Goal: Feedback & Contribution: Submit feedback/report problem

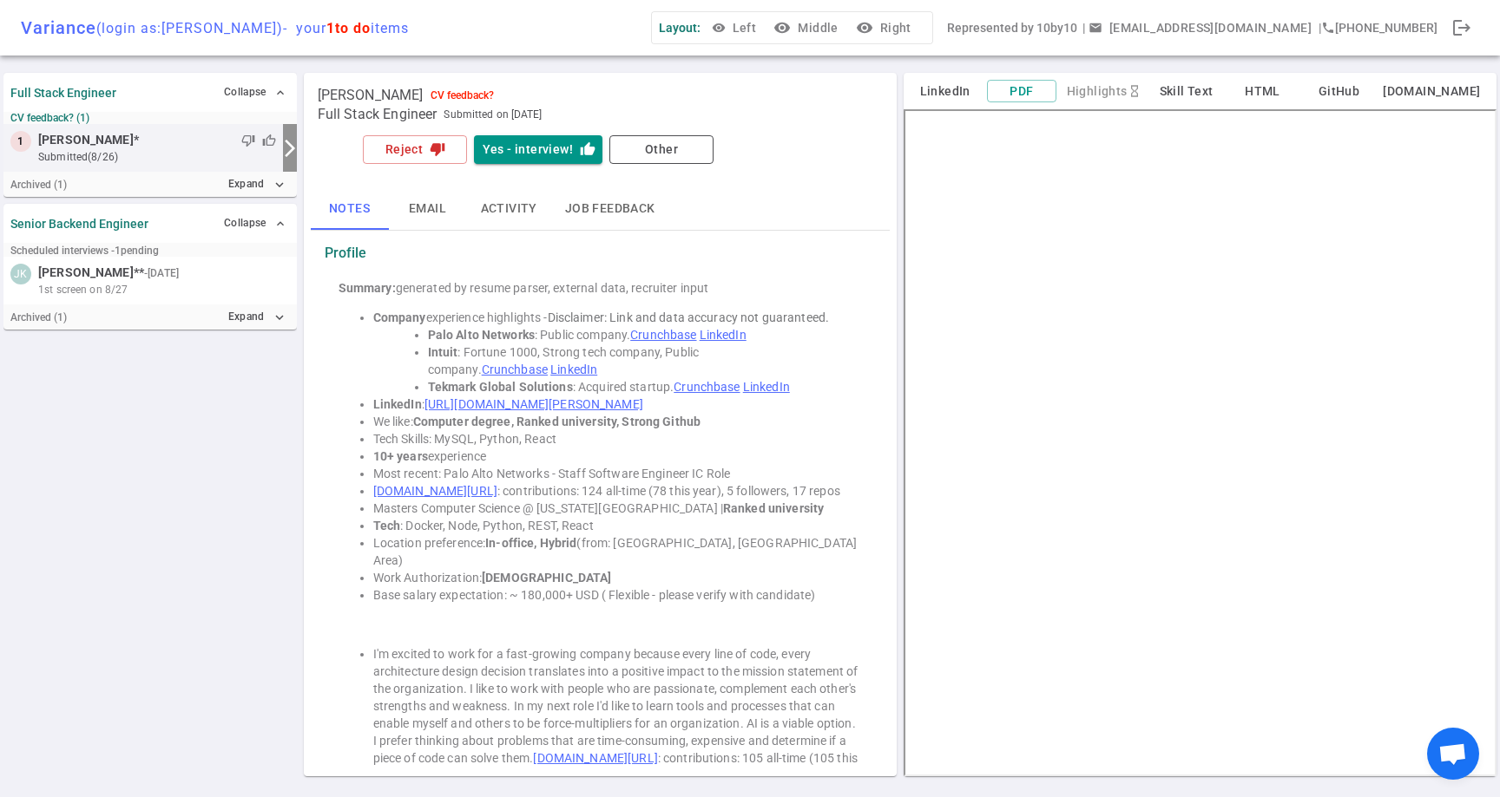
click at [174, 132] on div "thumb_down thumb_up" at bounding box center [207, 140] width 137 height 17
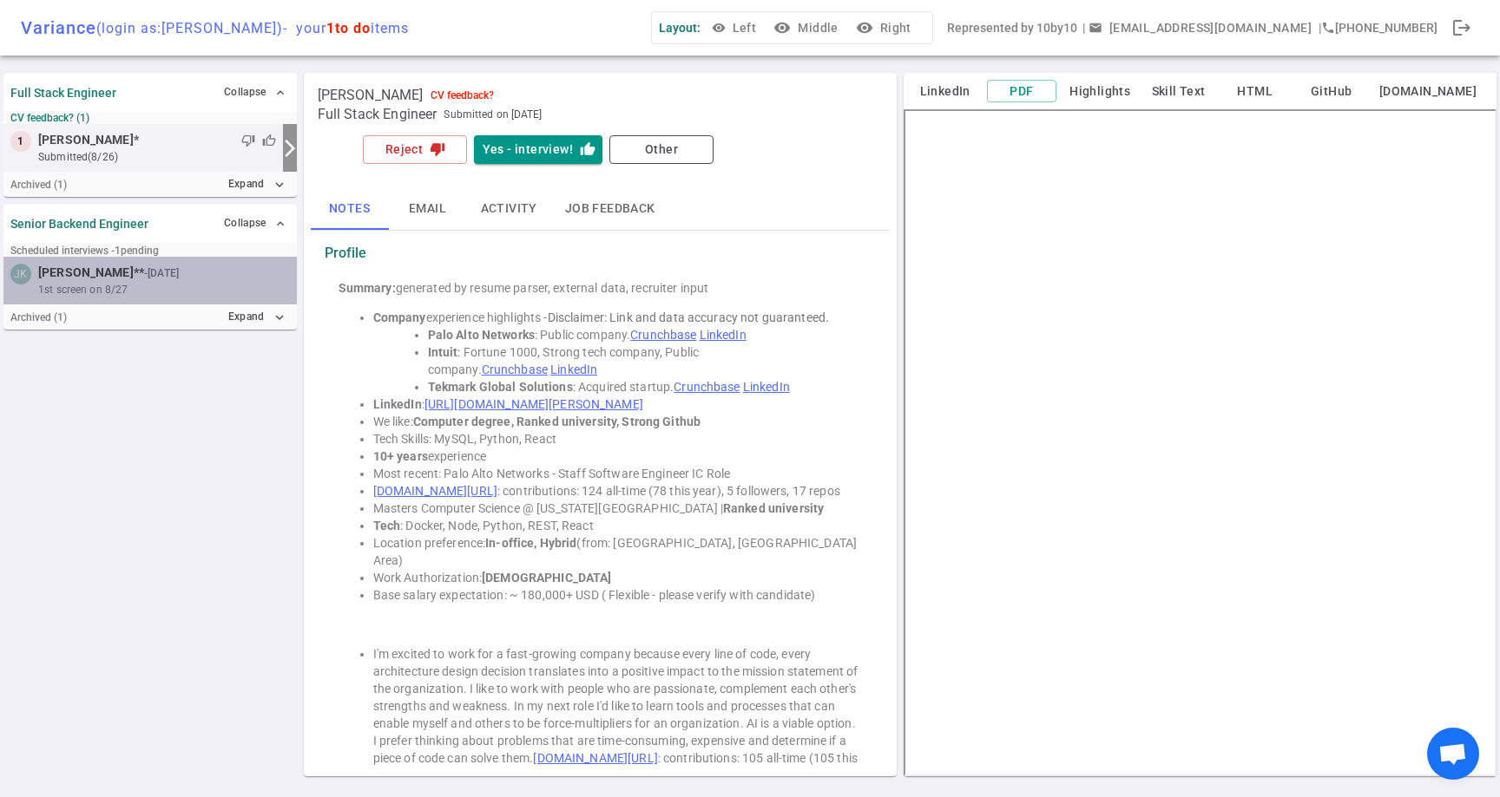
click at [175, 292] on div "1st screen on 8/27" at bounding box center [164, 290] width 252 height 16
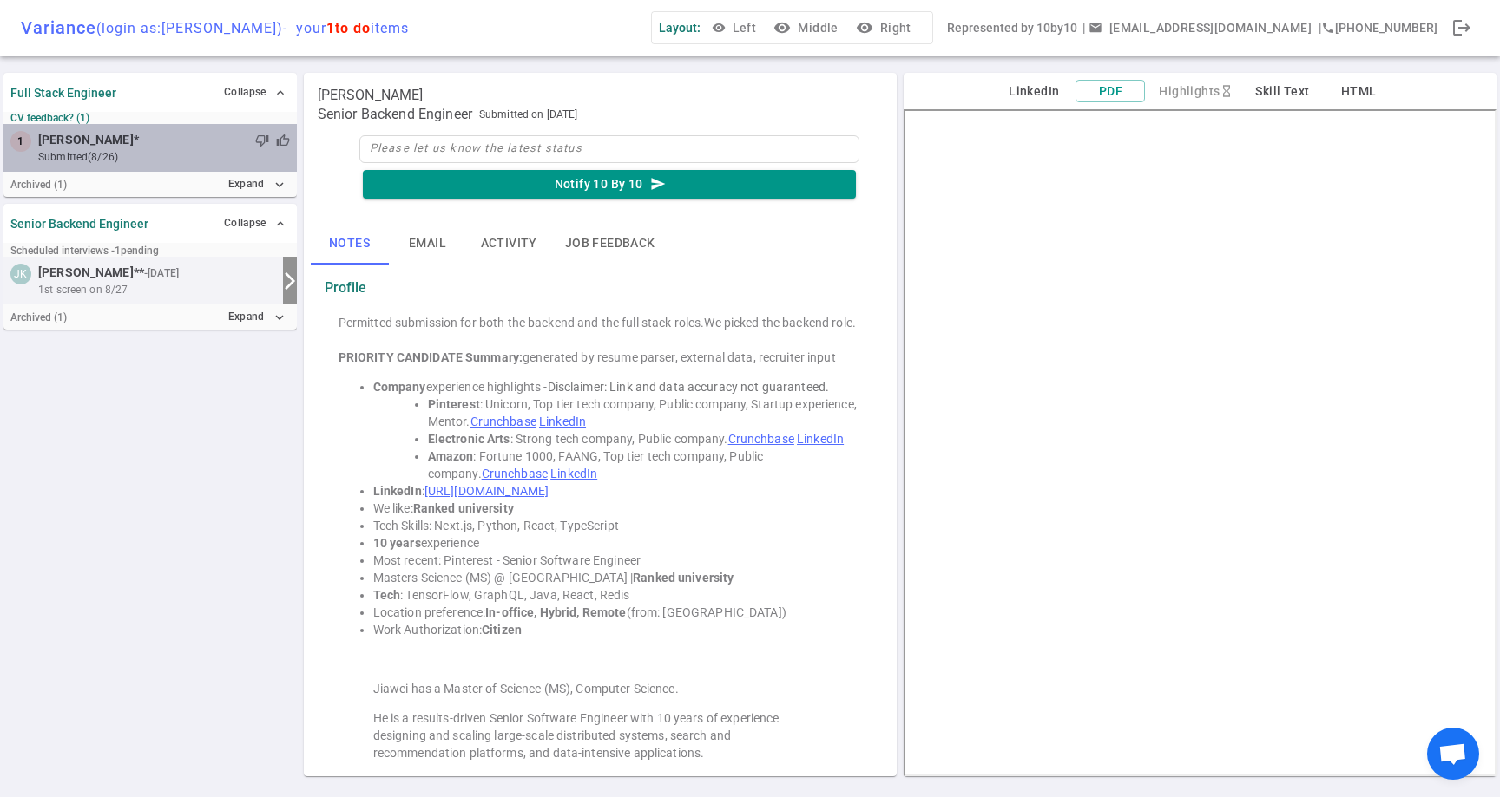
click at [181, 148] on div "thumb_down thumb_up" at bounding box center [214, 140] width 151 height 17
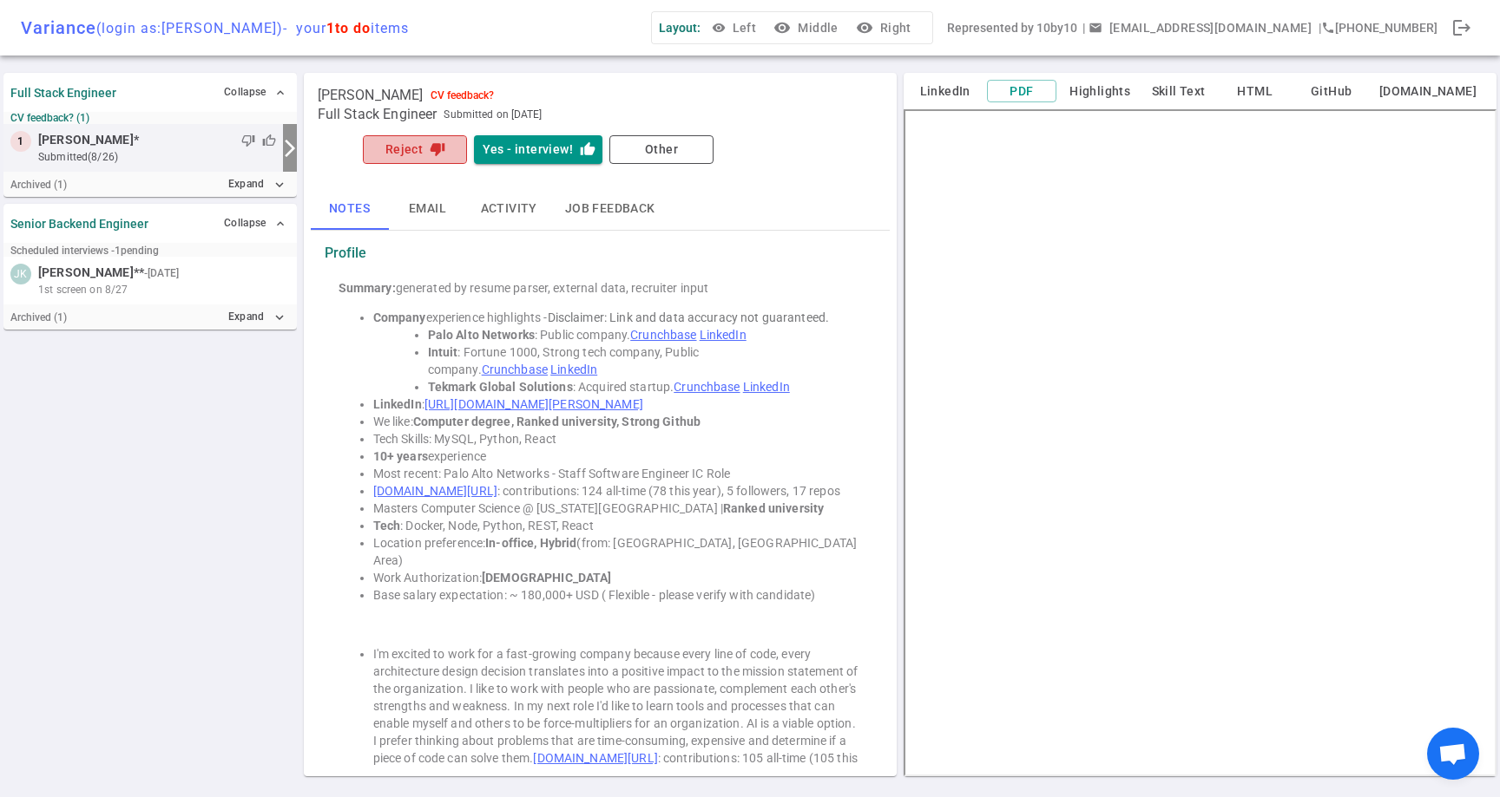
click at [400, 159] on button "Reject thumb_down" at bounding box center [415, 149] width 104 height 29
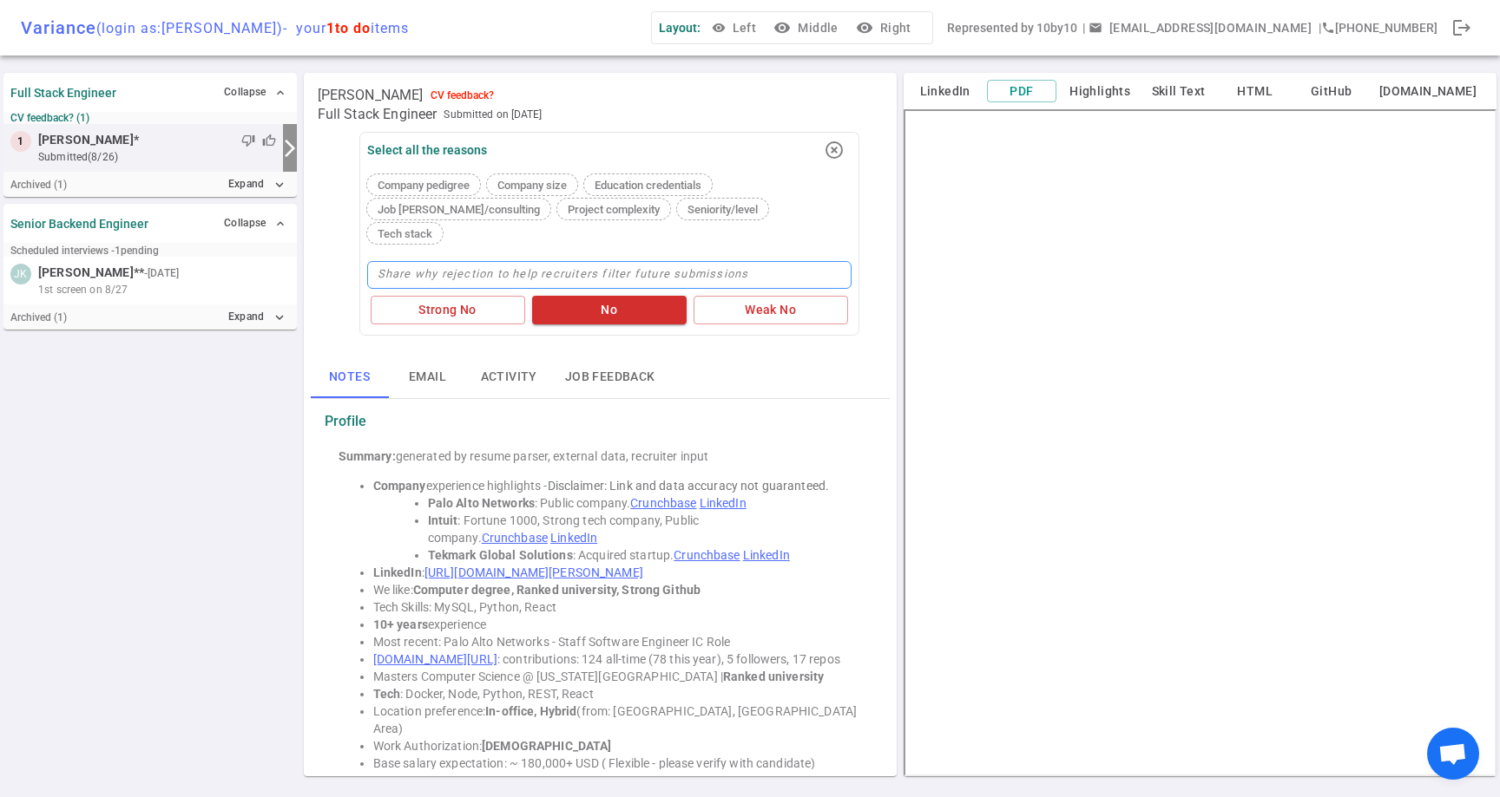
click at [452, 261] on textarea at bounding box center [609, 275] width 484 height 28
type textarea "M"
type textarea "Mo"
type textarea "Mor"
type textarea "More"
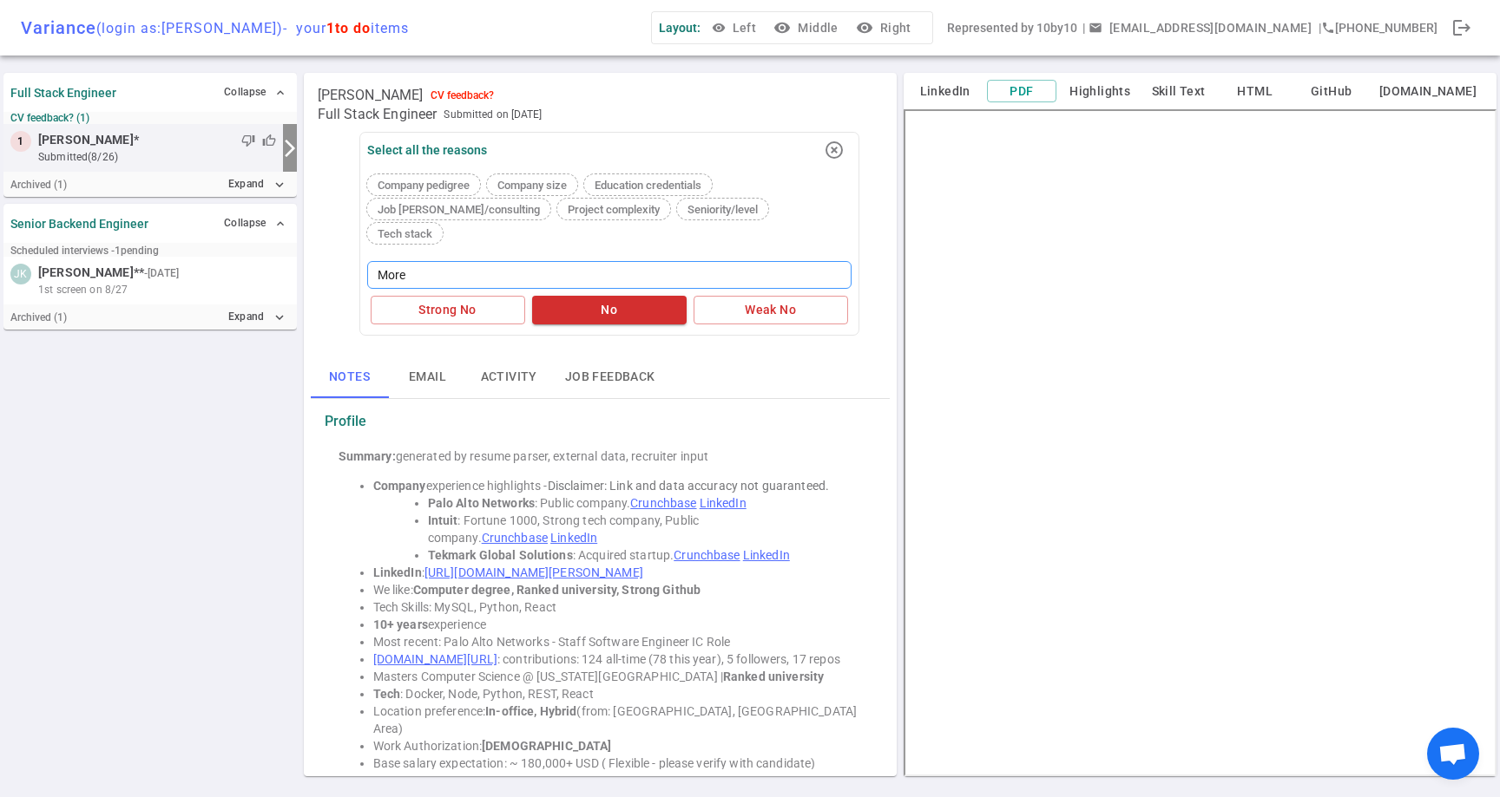
type textarea "More"
type textarea "More o"
type textarea "More of"
type textarea "More of a"
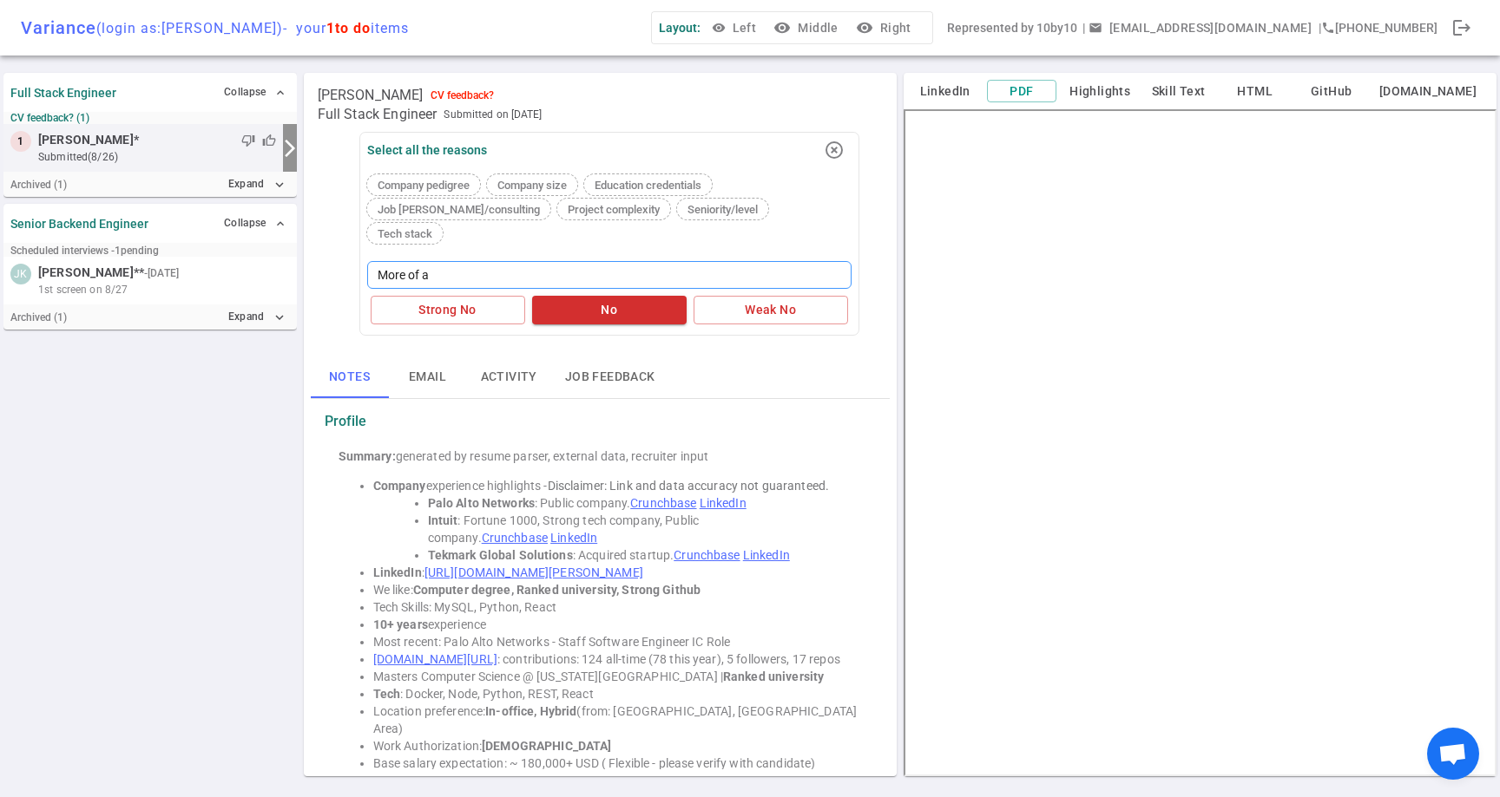
type textarea "More of a"
type textarea "More of"
type textarea "More o"
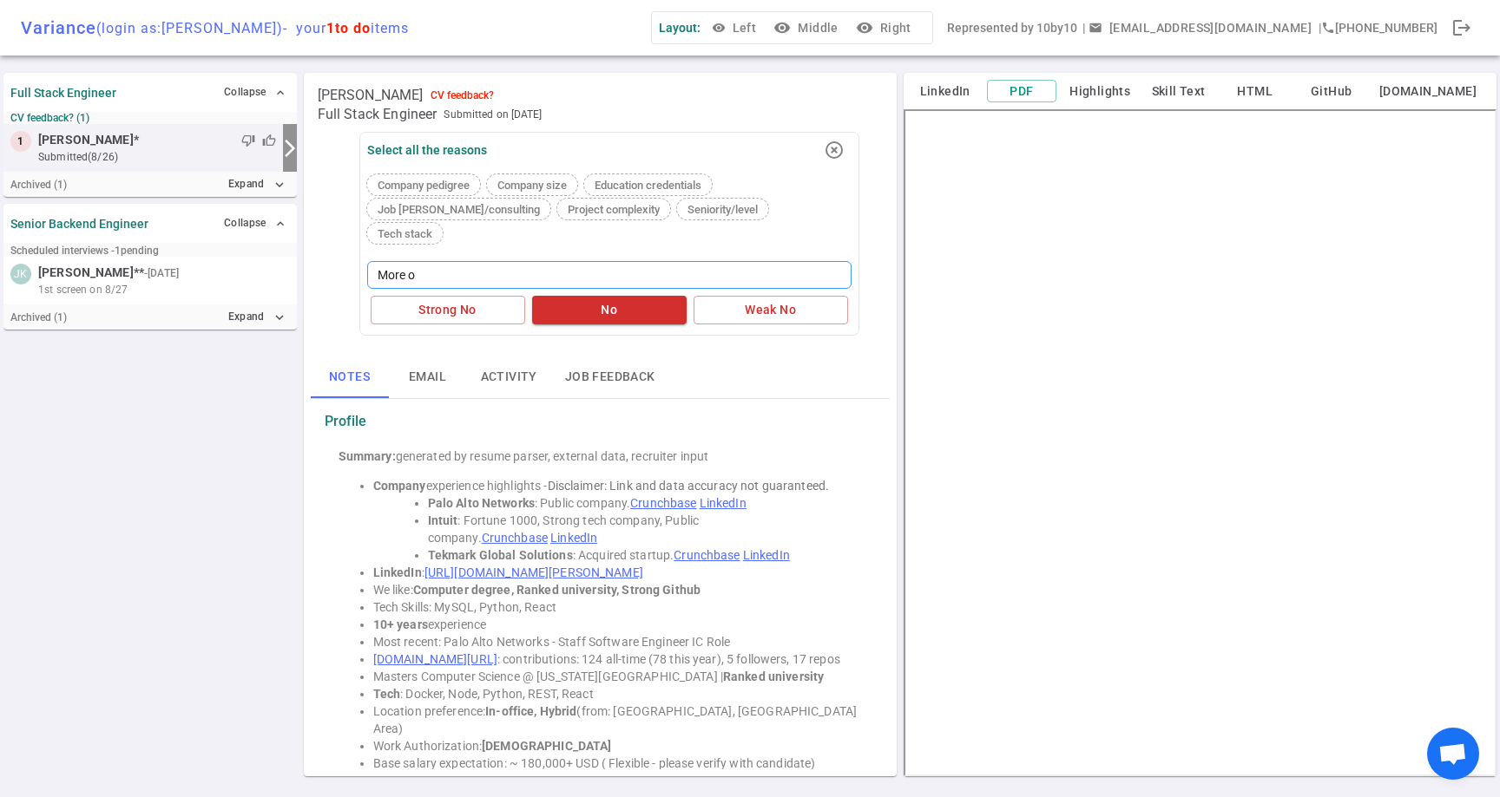
type textarea "More"
type textarea "Mor"
type textarea "Mo"
type textarea "M"
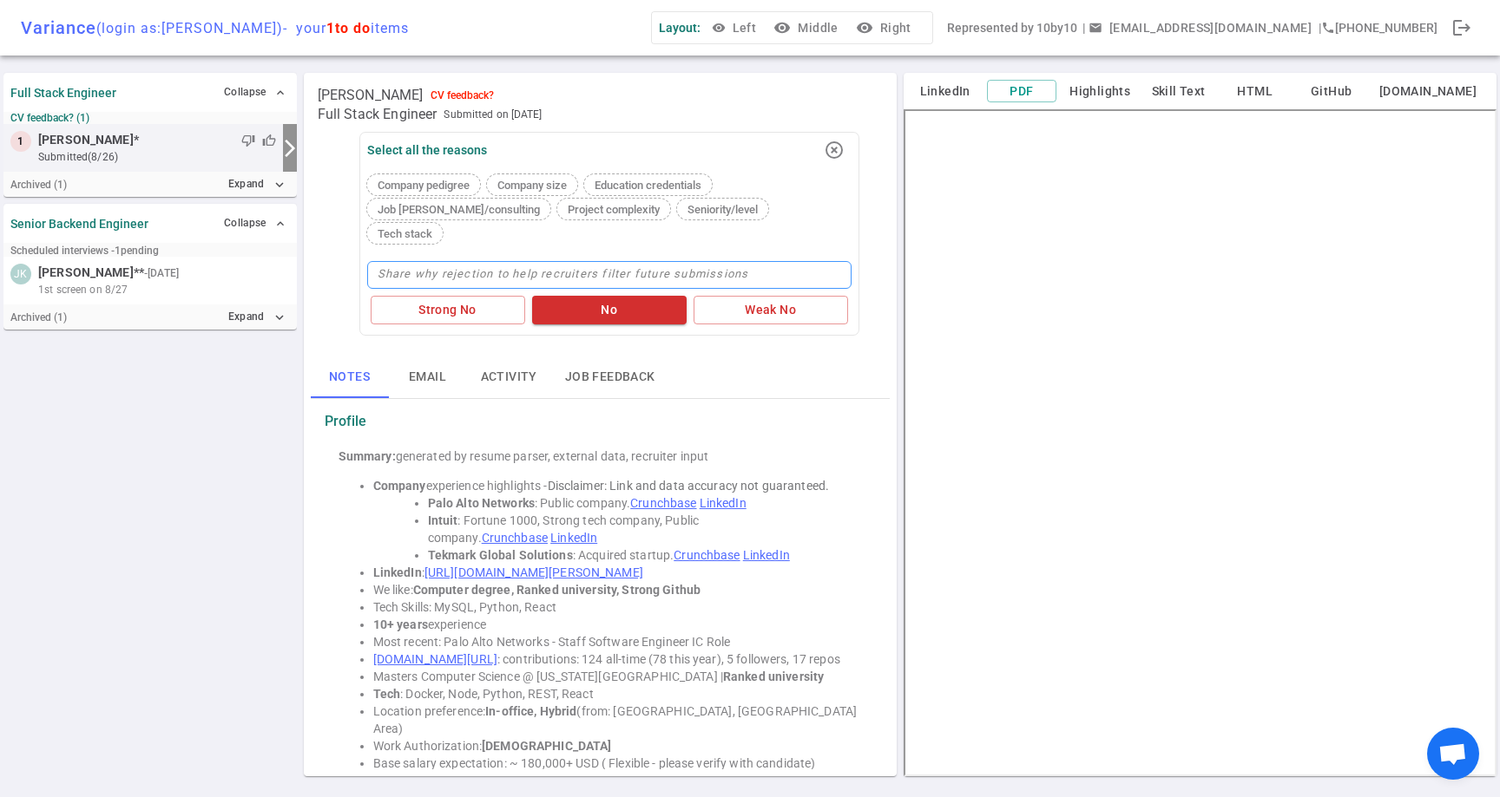
type textarea "M"
type textarea "Mo"
type textarea "Mor"
type textarea "More"
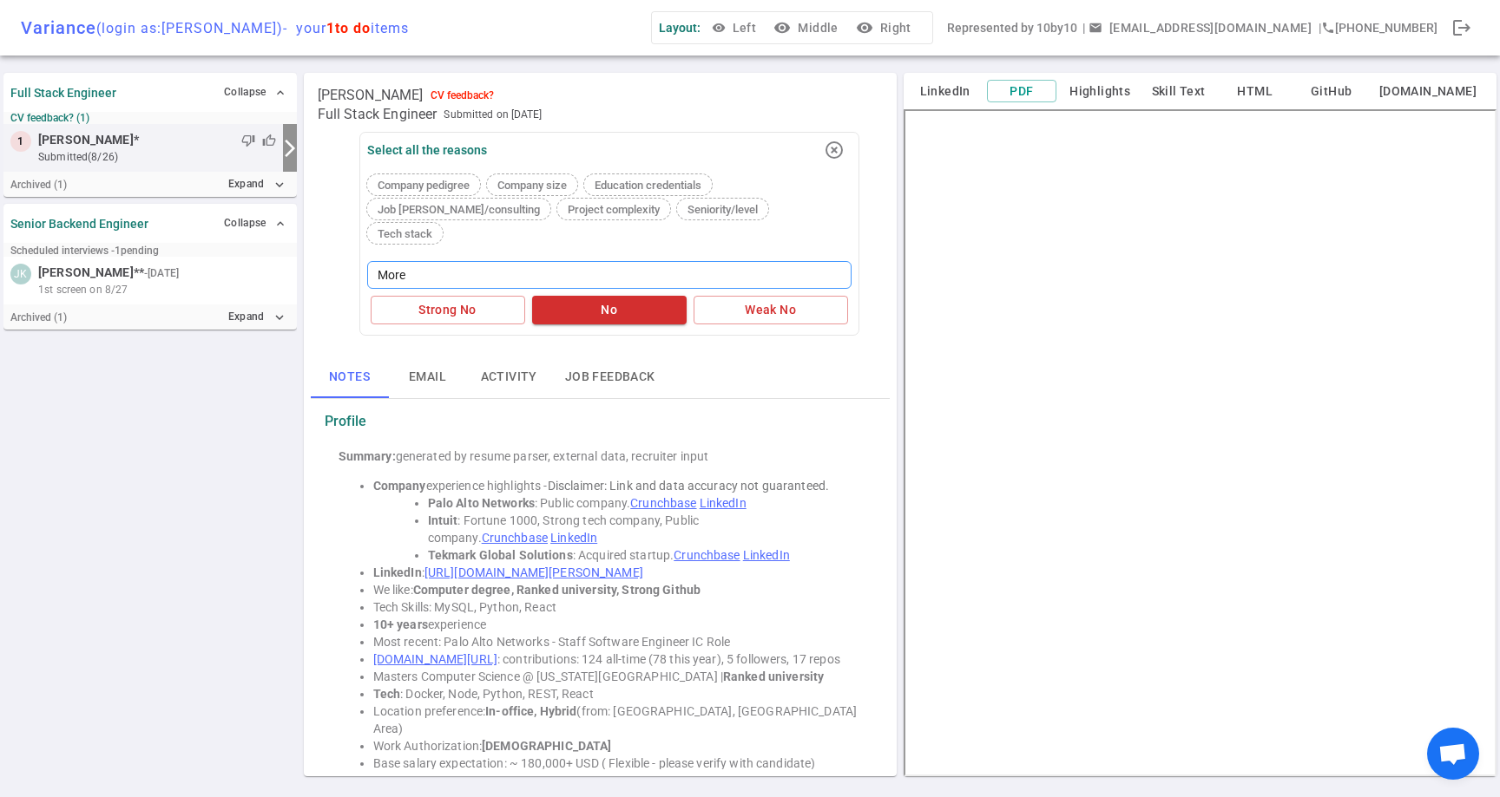
type textarea "More o"
type textarea "More of"
type textarea "More of a"
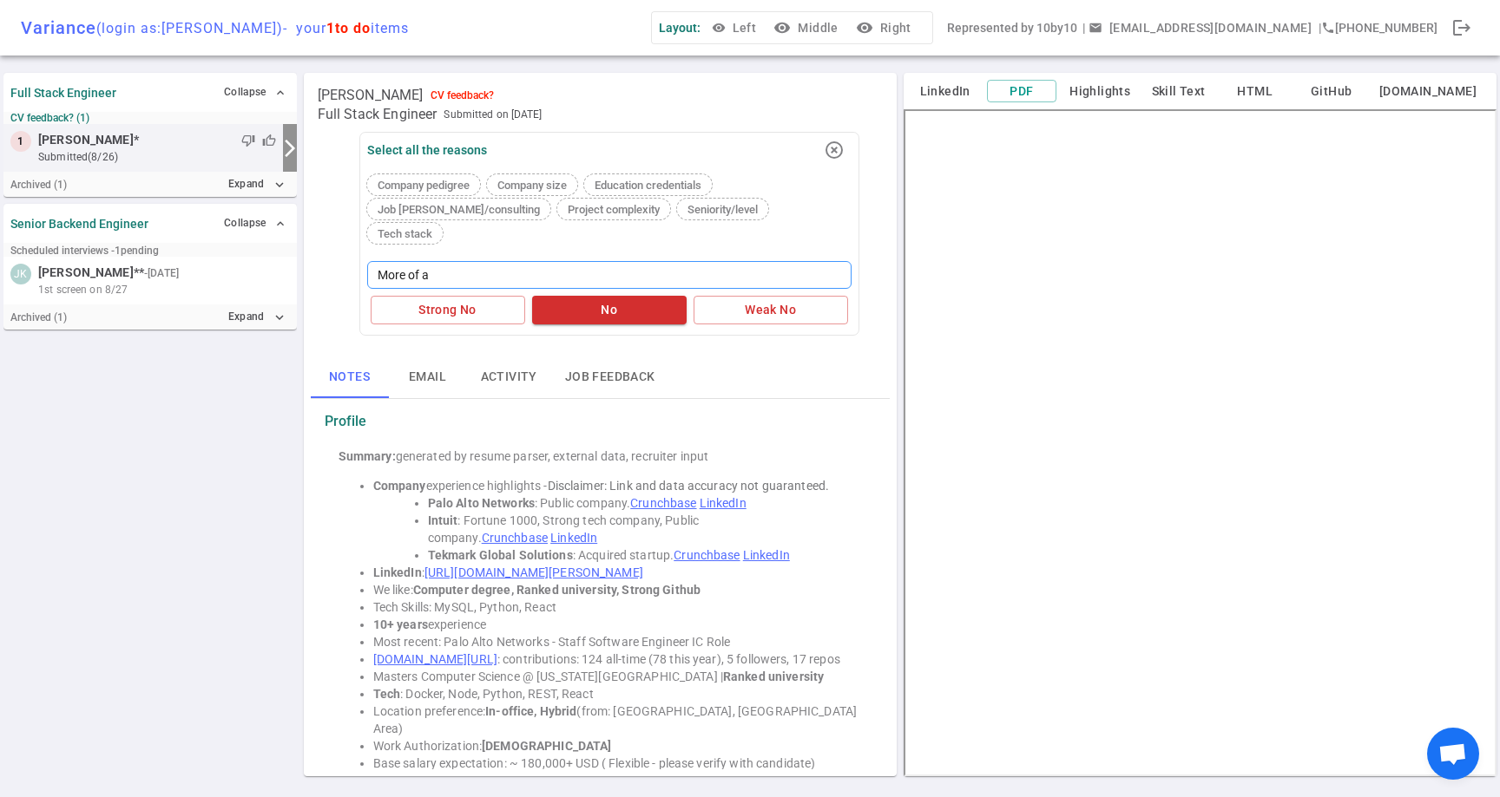
type textarea "More of a D"
type textarea "More of a De"
type textarea "More of a Dev"
type textarea "More of a DevO"
type textarea "More of a DevOp"
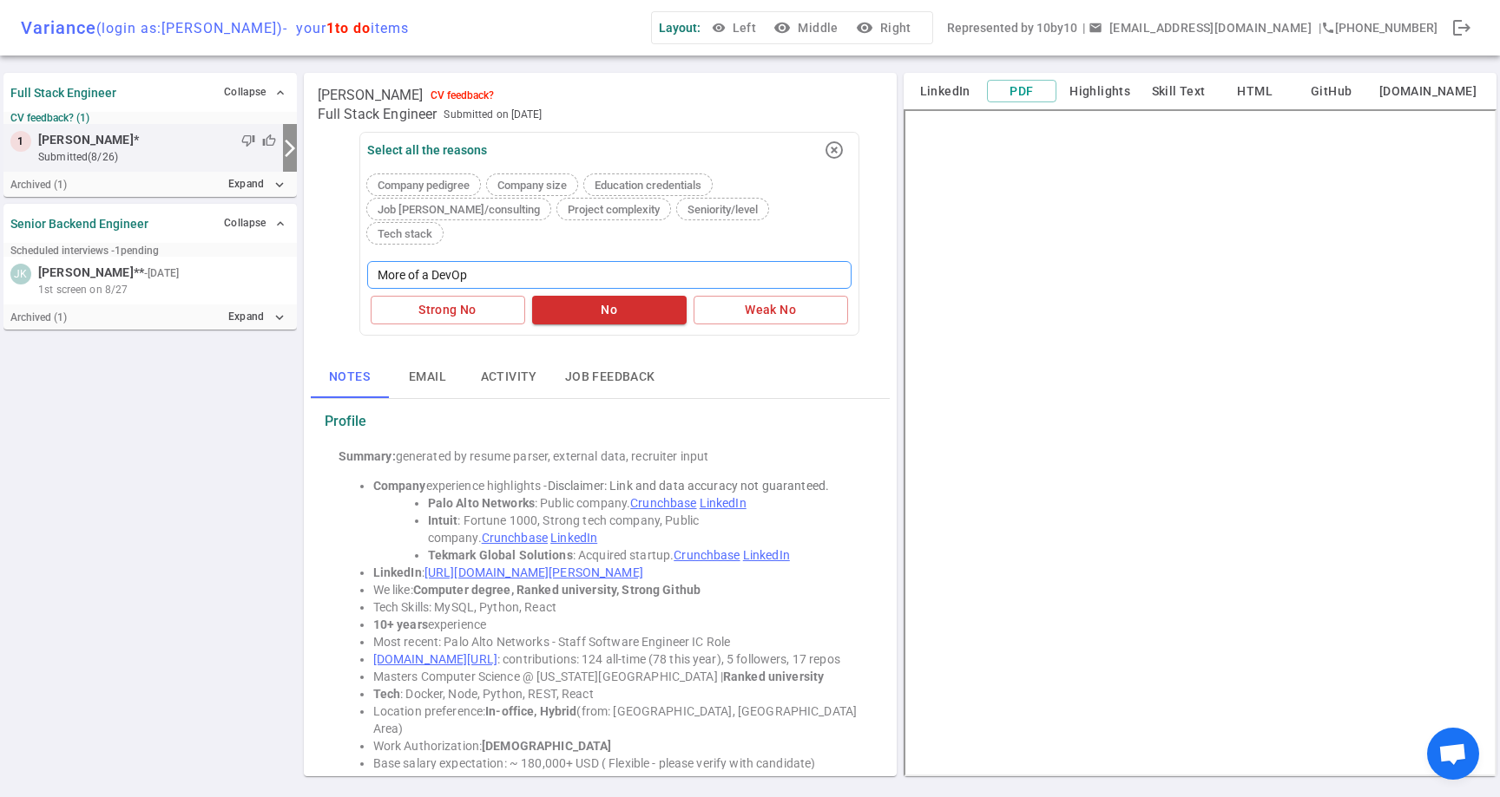
type textarea "More of a DevOps"
type textarea "More of a DevOps/"
type textarea "More of a DevOps/Q"
type textarea "More of a DevOps/QA"
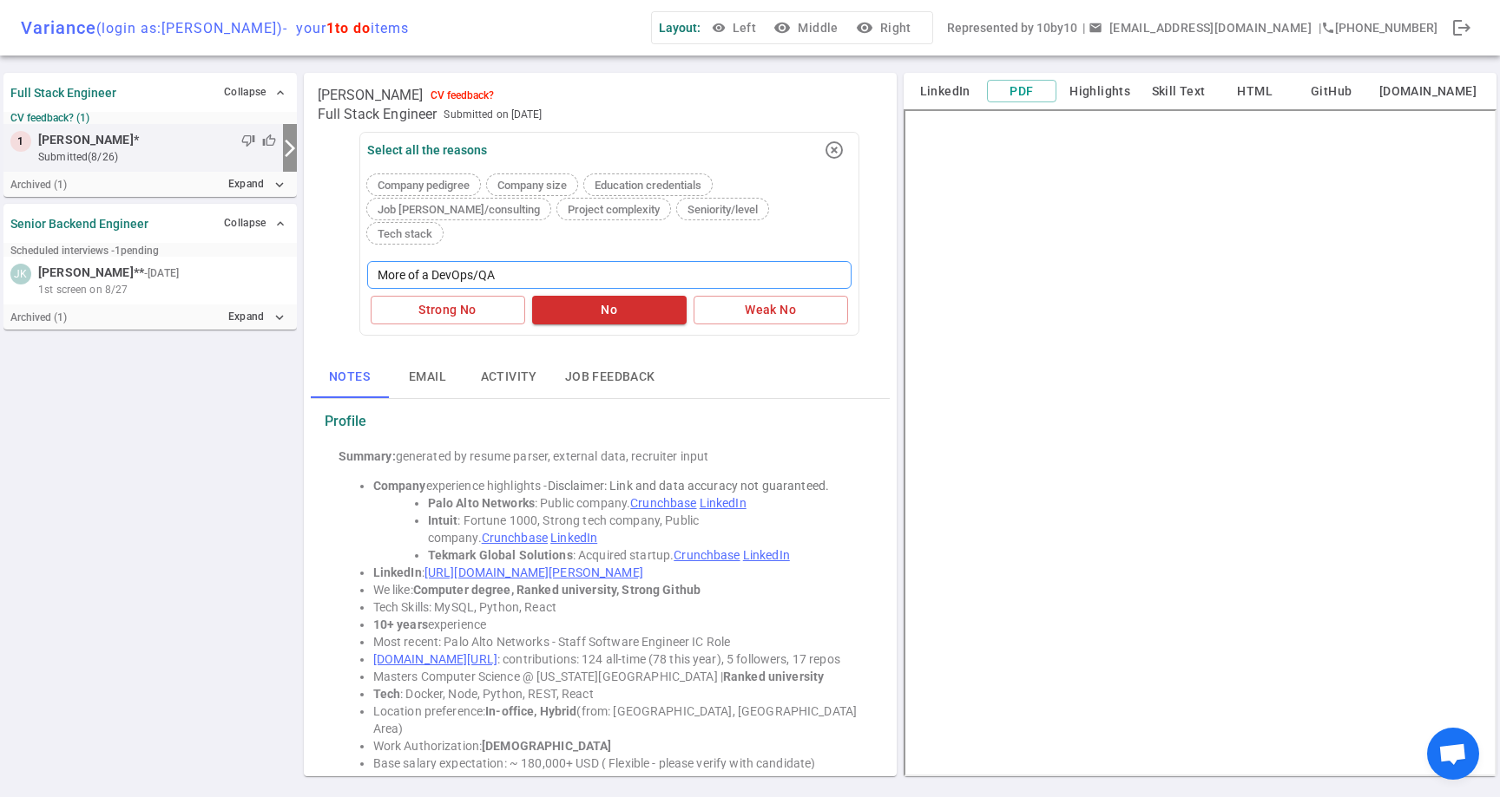
type textarea "More of a DevOps/QA t"
type textarea "More of a DevOps/QA te"
type textarea "More of a DevOps/QA tes"
type textarea "More of a DevOps/QA test"
type textarea "More of a DevOps/QA testi"
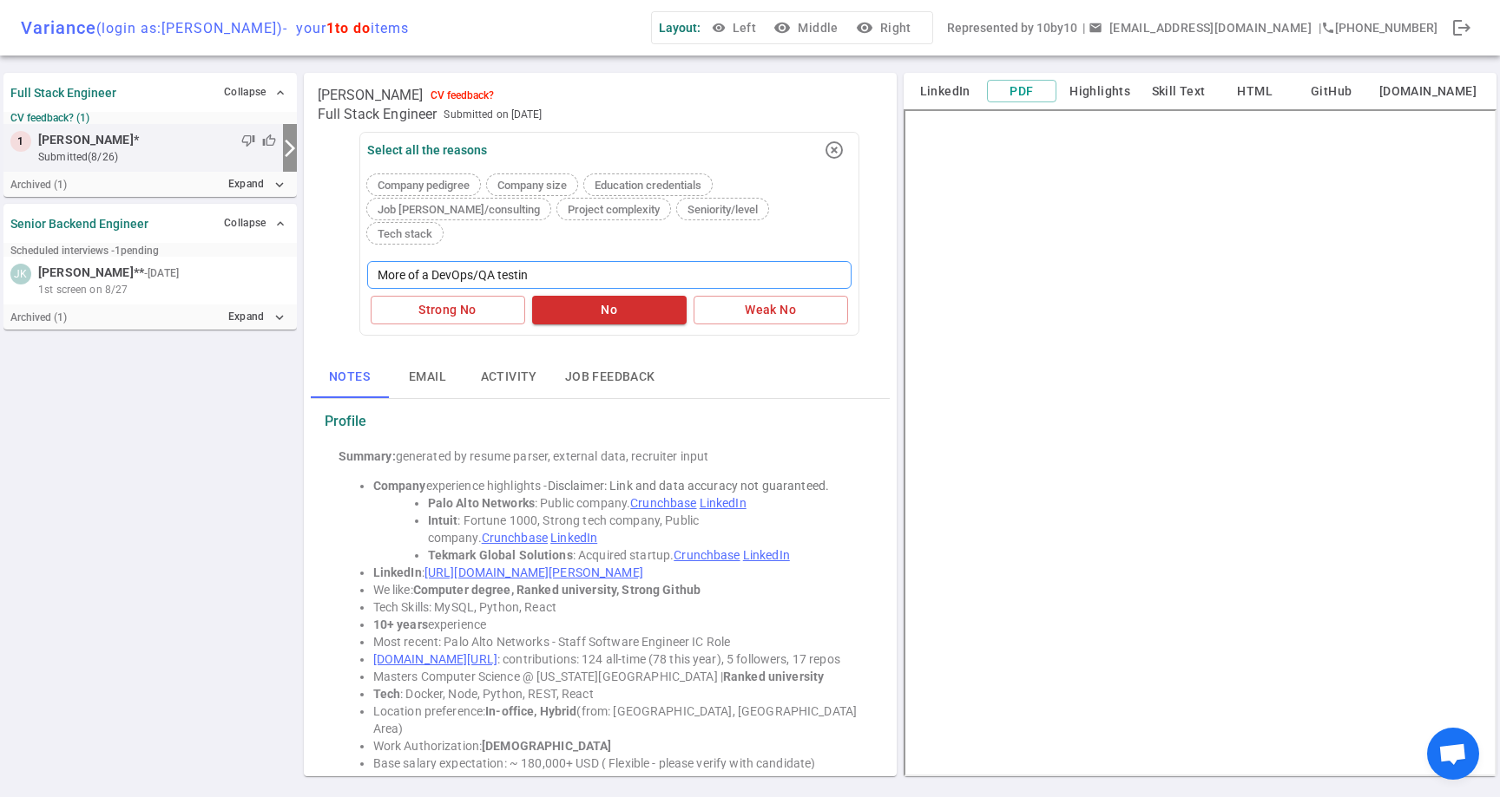
type textarea "More of a DevOps/QA testing"
type textarea "More of a DevOps/QA testing p"
type textarea "More of a DevOps/QA testing pe"
type textarea "More of a DevOps/QA testing per"
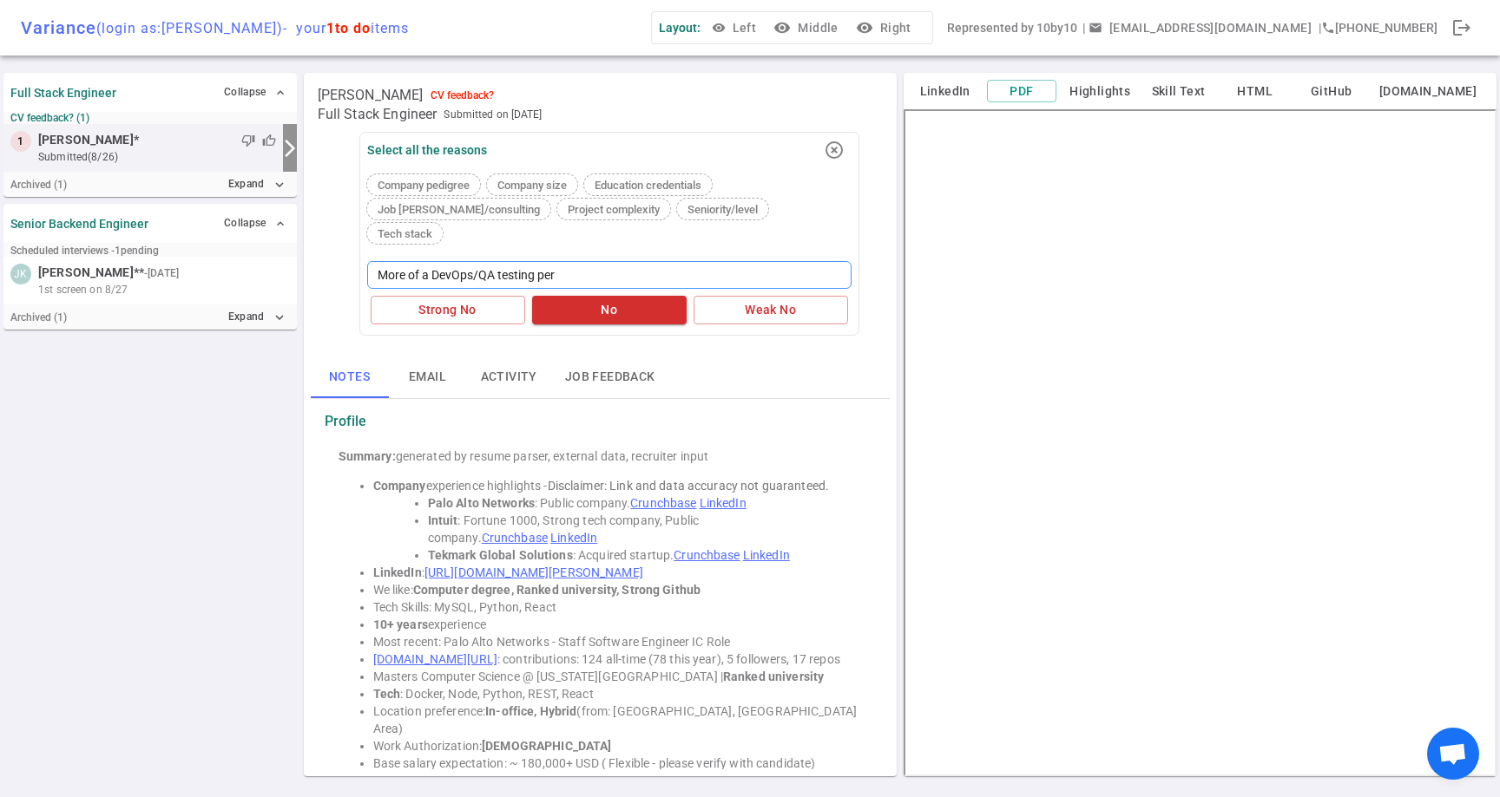
type textarea "More of a DevOps/QA testing pers"
type textarea "More of a DevOps/QA testing perso"
type textarea "More of a DevOps/QA testing person"
type textarea "More of a DevOps/QA testing person ra"
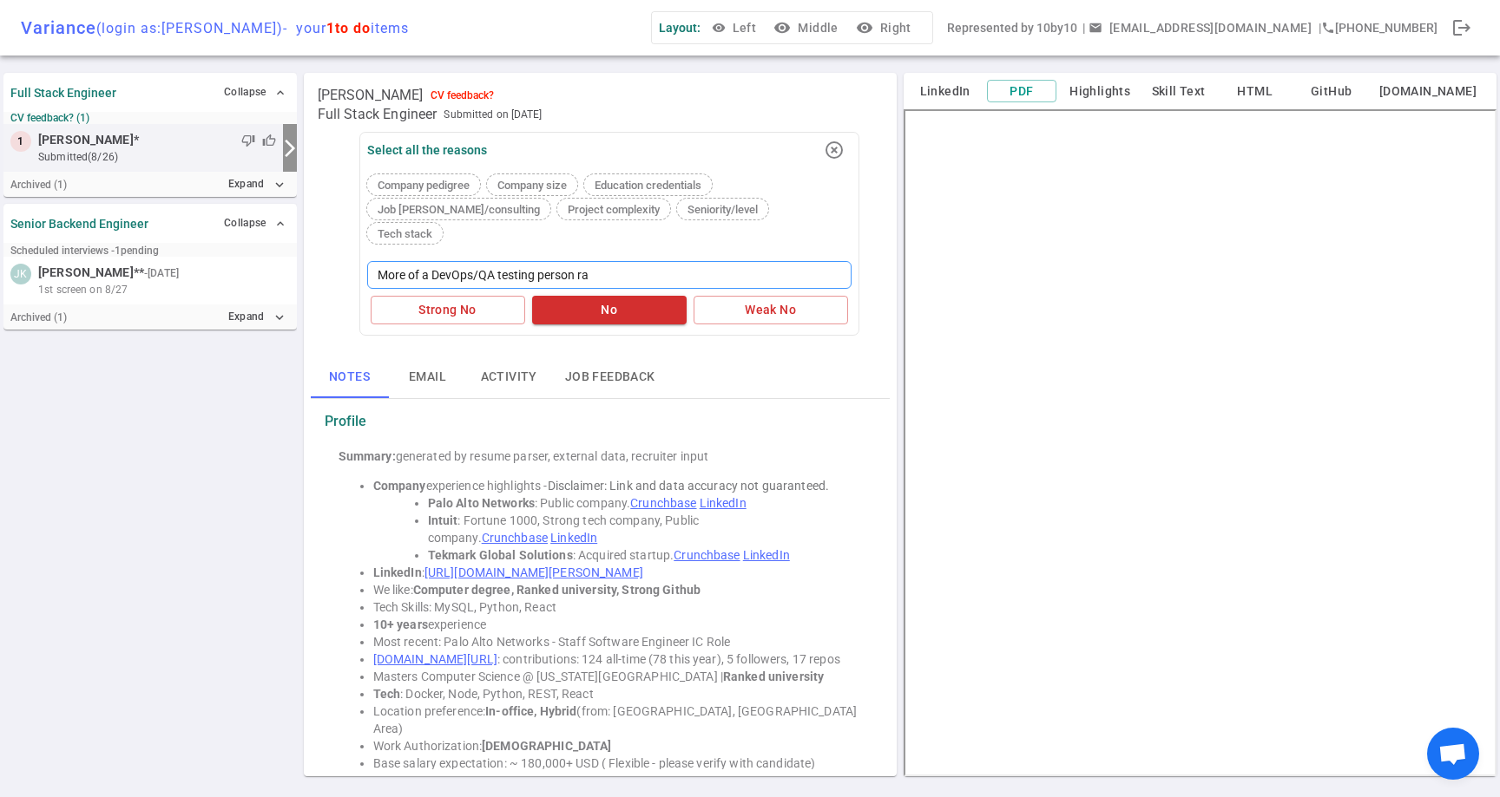
type textarea "More of a DevOps/QA testing person rat"
type textarea "More of a DevOps/QA testing person [PERSON_NAME]"
type textarea "More of a DevOps/QA testing person rather"
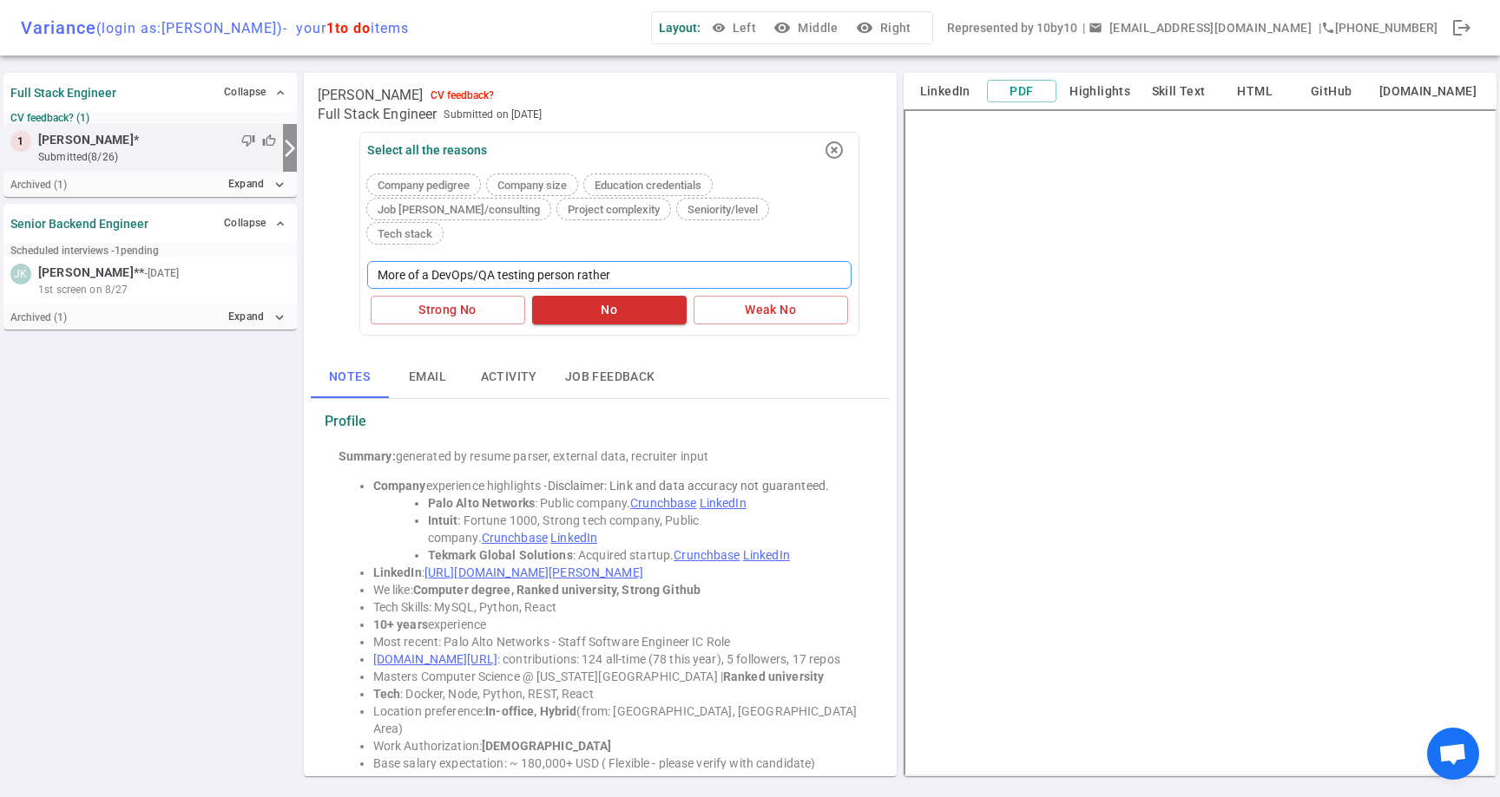
type textarea "More of a DevOps/QA testing person rather t"
type textarea "More of a DevOps/QA testing person rather th"
type textarea "More of a DevOps/QA testing person rather tha"
type textarea "More of a DevOps/QA testing person rather than"
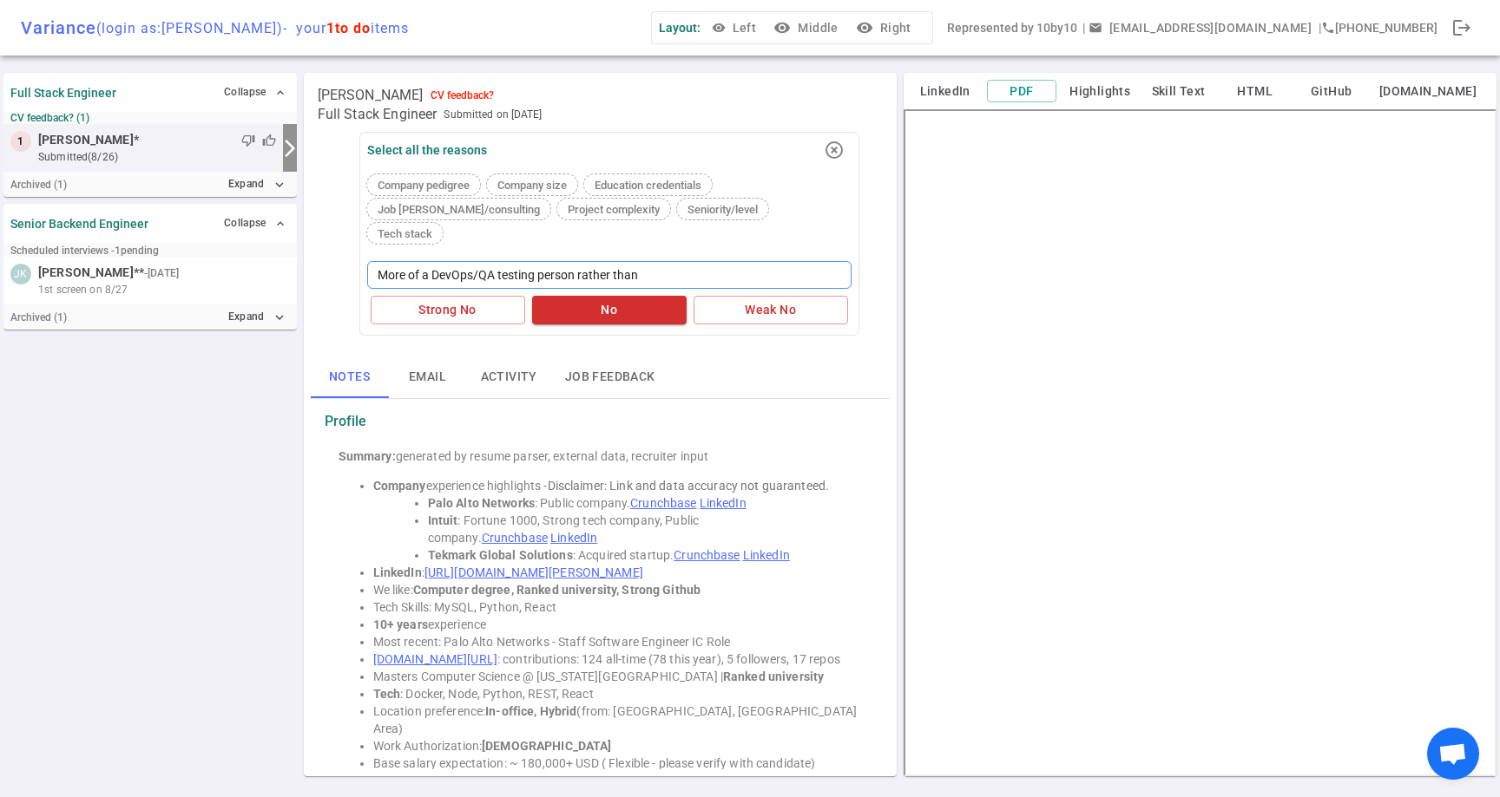
type textarea "More of a DevOps/QA testing person rather than p"
type textarea "More of a DevOps/QA testing person rather than pr"
type textarea "More of a DevOps/QA testing person rather than prod"
type textarea "More of a DevOps/QA testing person rather than produ"
type textarea "More of a DevOps/QA testing person rather than produc"
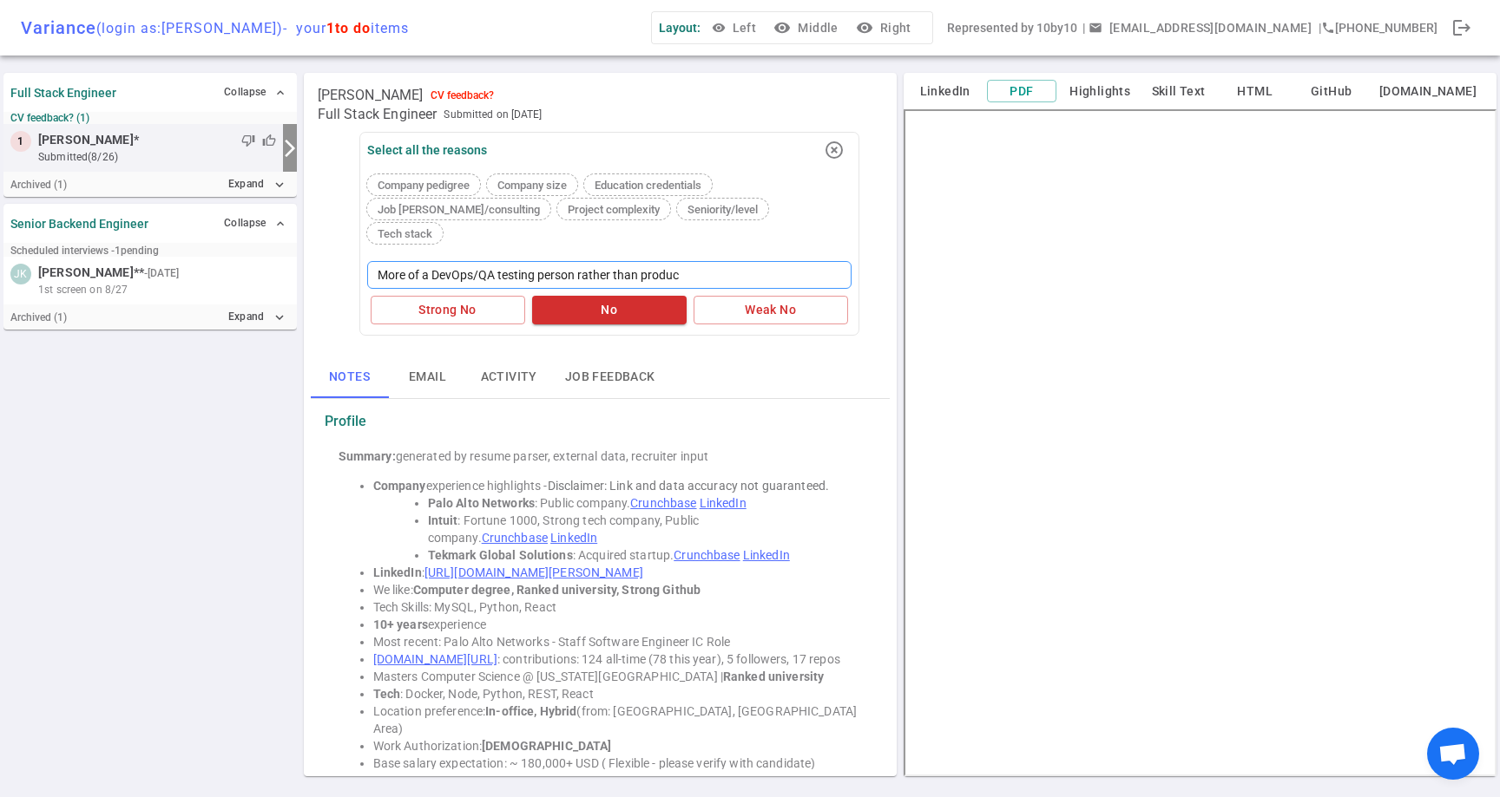
type textarea "More of a DevOps/QA testing person rather than product"
type textarea "More of a DevOps/QA testing person rather than product e"
type textarea "More of a DevOps/QA testing person rather than product en"
type textarea "More of a DevOps/QA testing person rather than product eng"
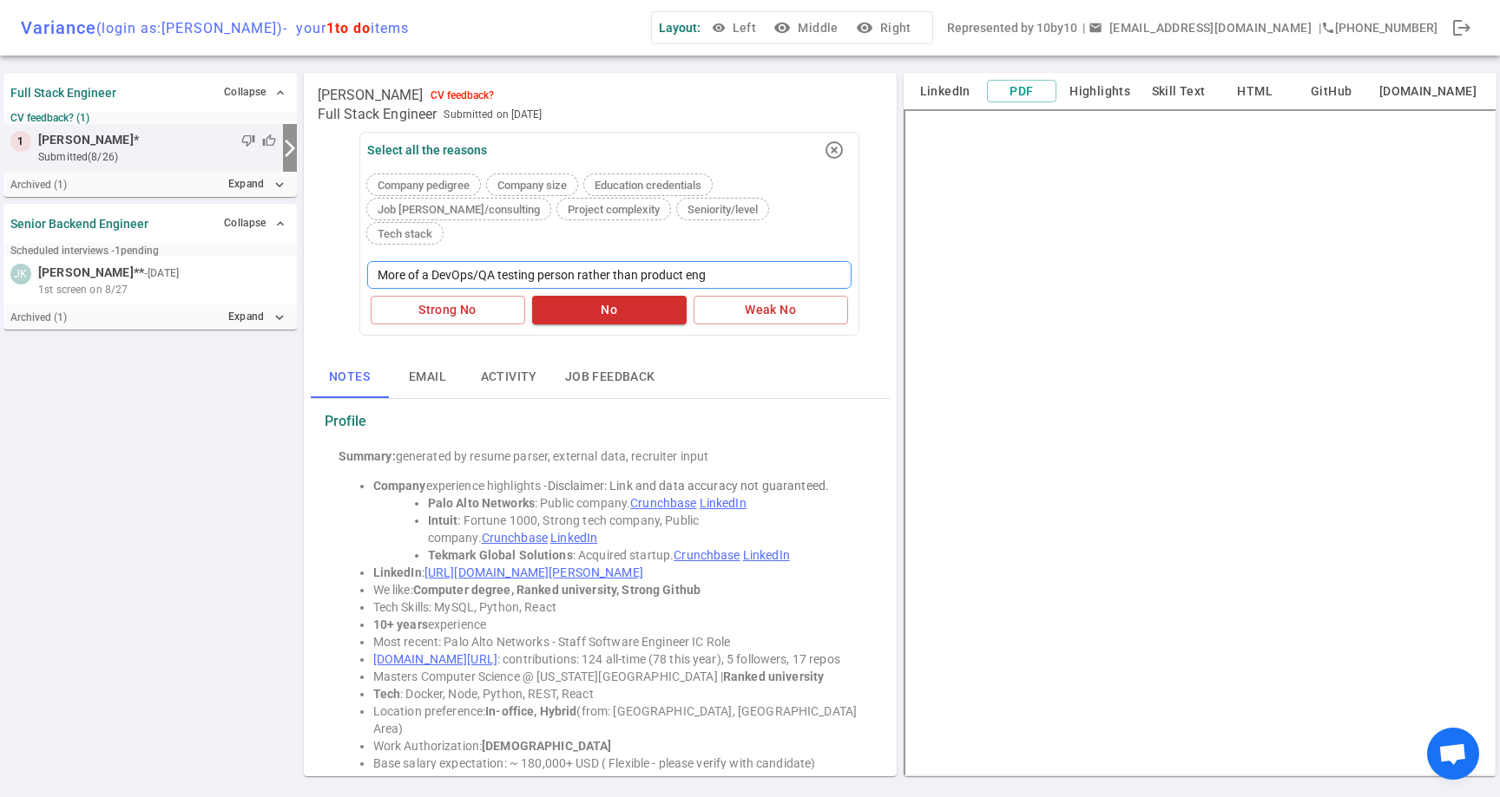
type textarea "More of a DevOps/QA testing person rather than product engi"
type textarea "More of a DevOps/QA testing person rather than product engin"
type textarea "More of a DevOps/QA testing person rather than product engine"
type textarea "More of a DevOps/QA testing person rather than product enginee"
type textarea "More of a DevOps/QA testing person rather than product engineer"
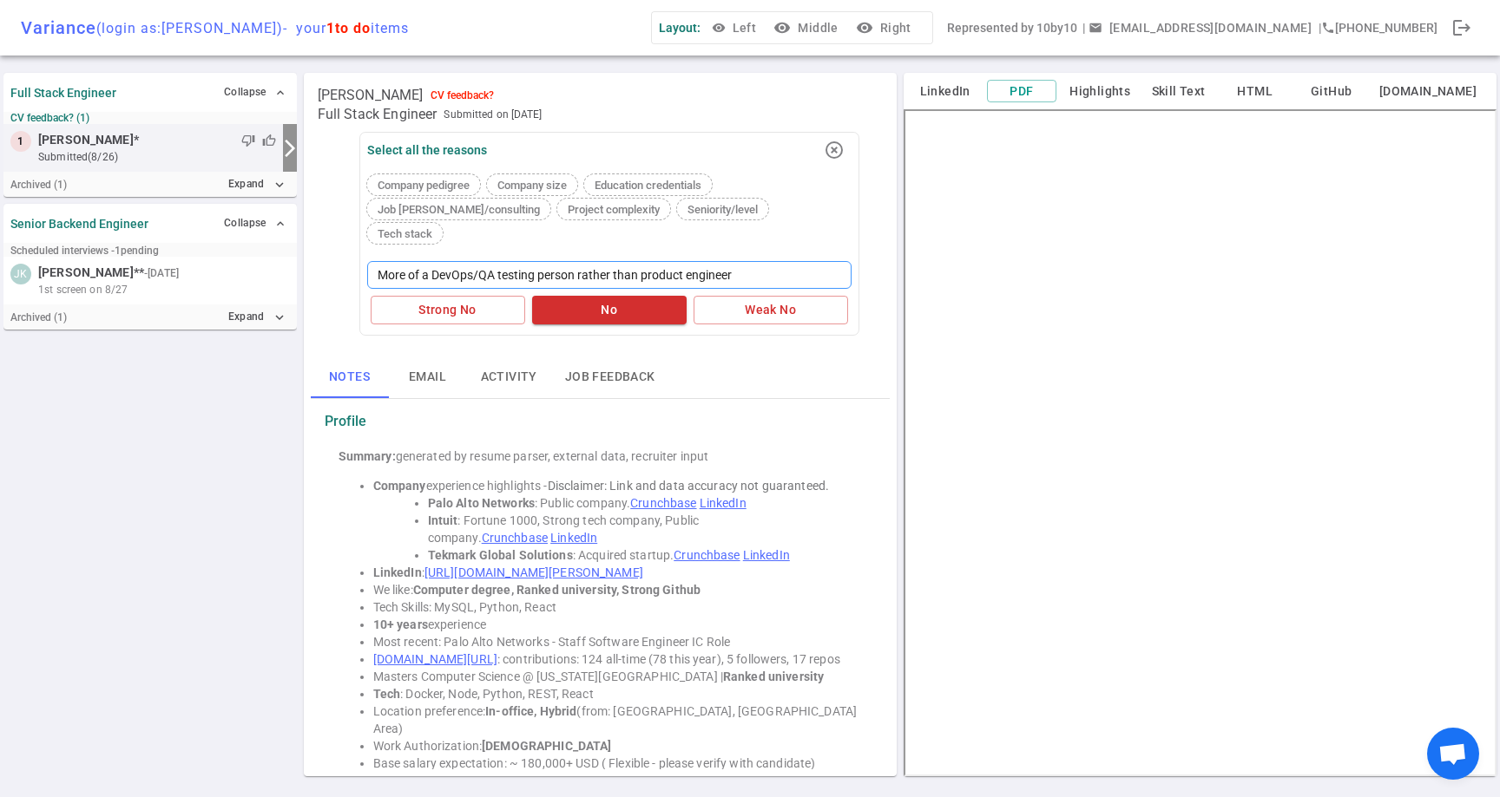
type textarea "More of a DevOps/QA testing person rather than product engineers"
type textarea "More of a DevOps/QA testing person rather than product engineers."
type textarea "More of a DevOps/QA testing person rather than product engineers. S"
type textarea "More of a DevOps/QA testing person rather than product engineers. So"
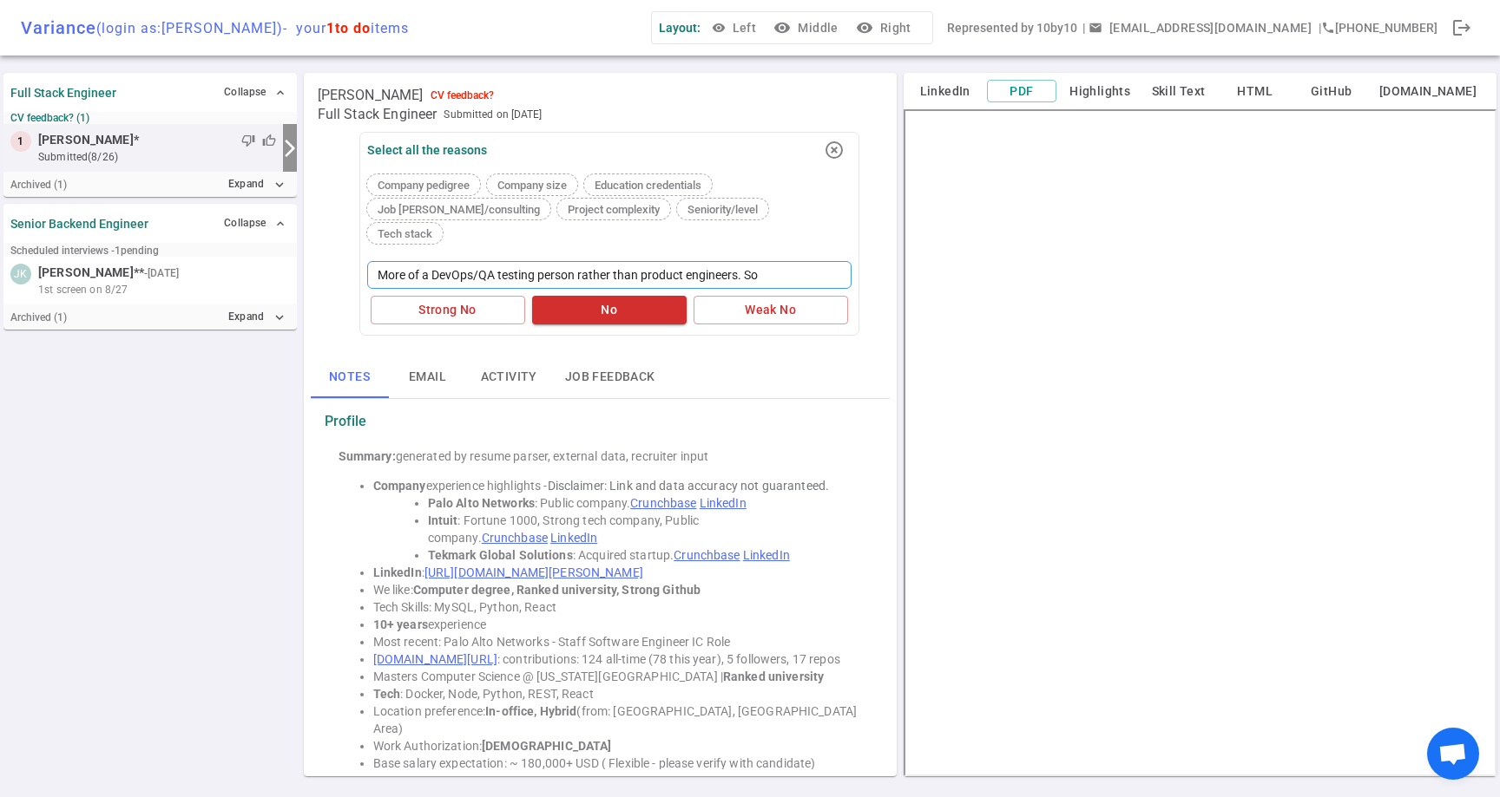
type textarea "More of a DevOps/QA testing person rather than product engineers. So"
type textarea "More of a DevOps/QA testing person rather than product engineers. So n"
type textarea "More of a DevOps/QA testing person rather than product engineers. So nt"
type textarea "More of a DevOps/QA testing person rather than product engineers. So nt a"
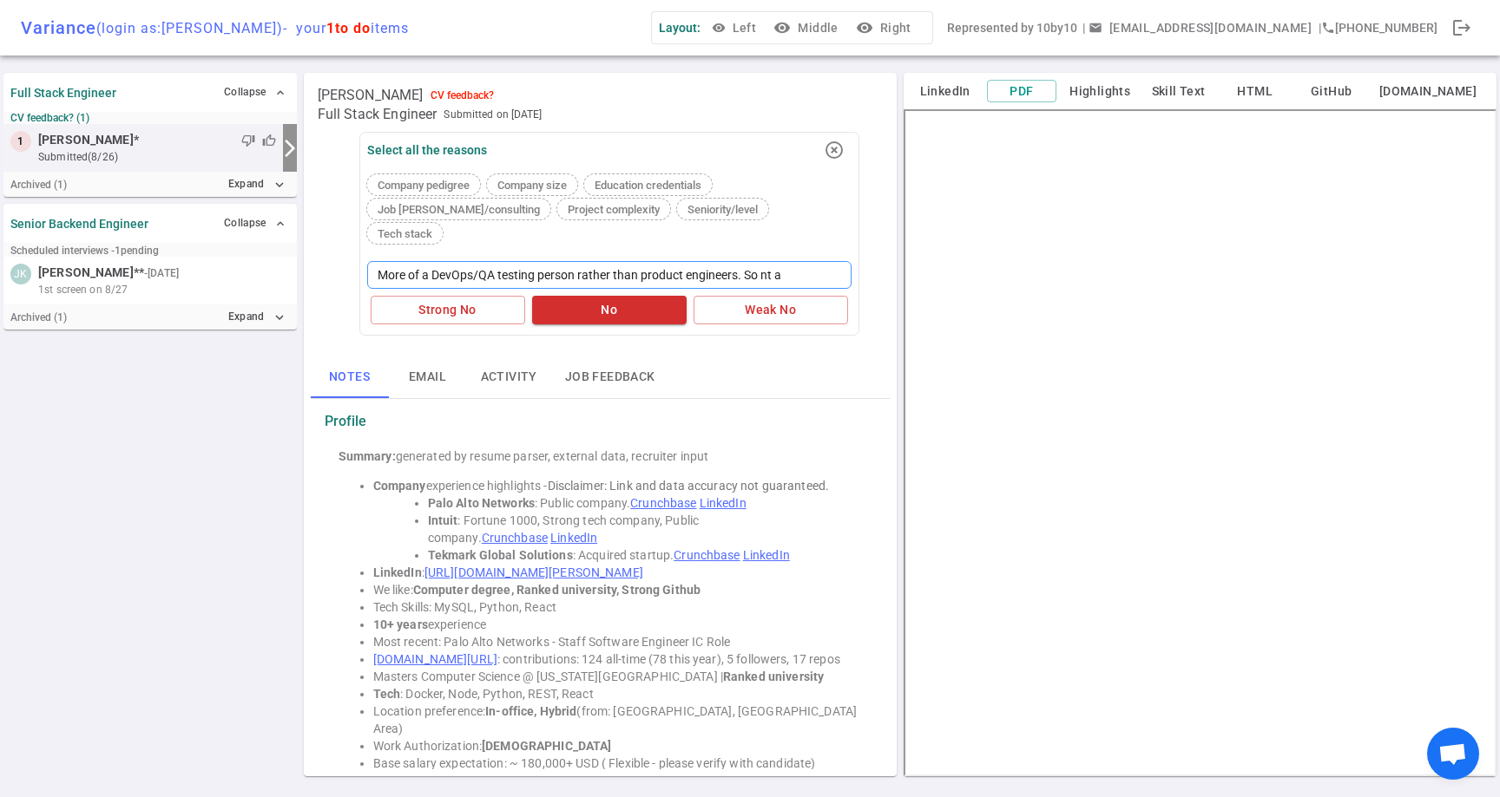
type textarea "More of a DevOps/QA testing person rather than product engineers. So nt a"
type textarea "More of a DevOps/QA testing person rather than product engineers. So nt"
type textarea "More of a DevOps/QA testing person rather than product engineers. So n"
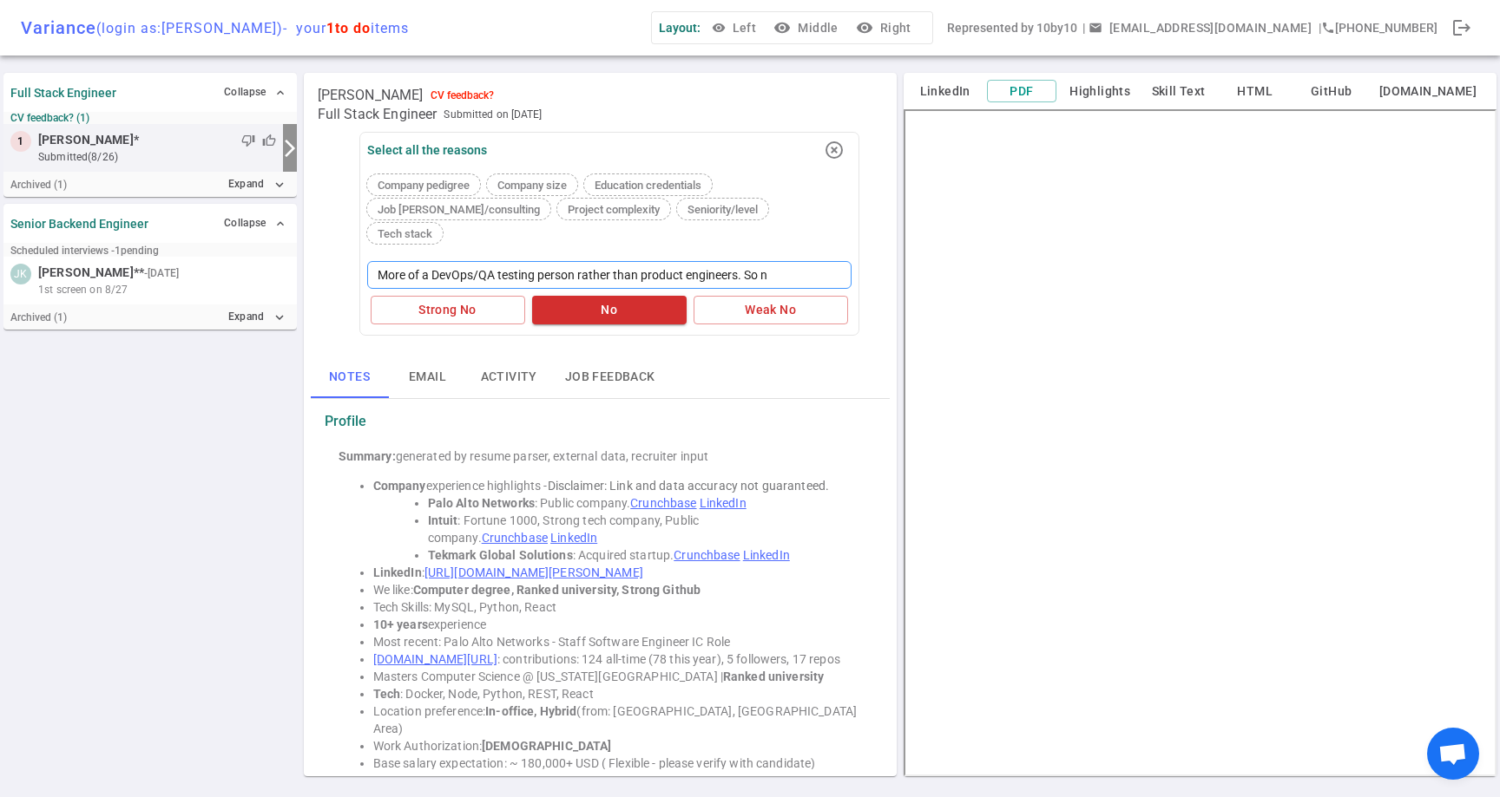
type textarea "More of a DevOps/QA testing person rather than product engineers. So no"
type textarea "More of a DevOps/QA testing person rather than product engineers. So not"
type textarea "More of a DevOps/QA testing person rather than product engineers. So not a"
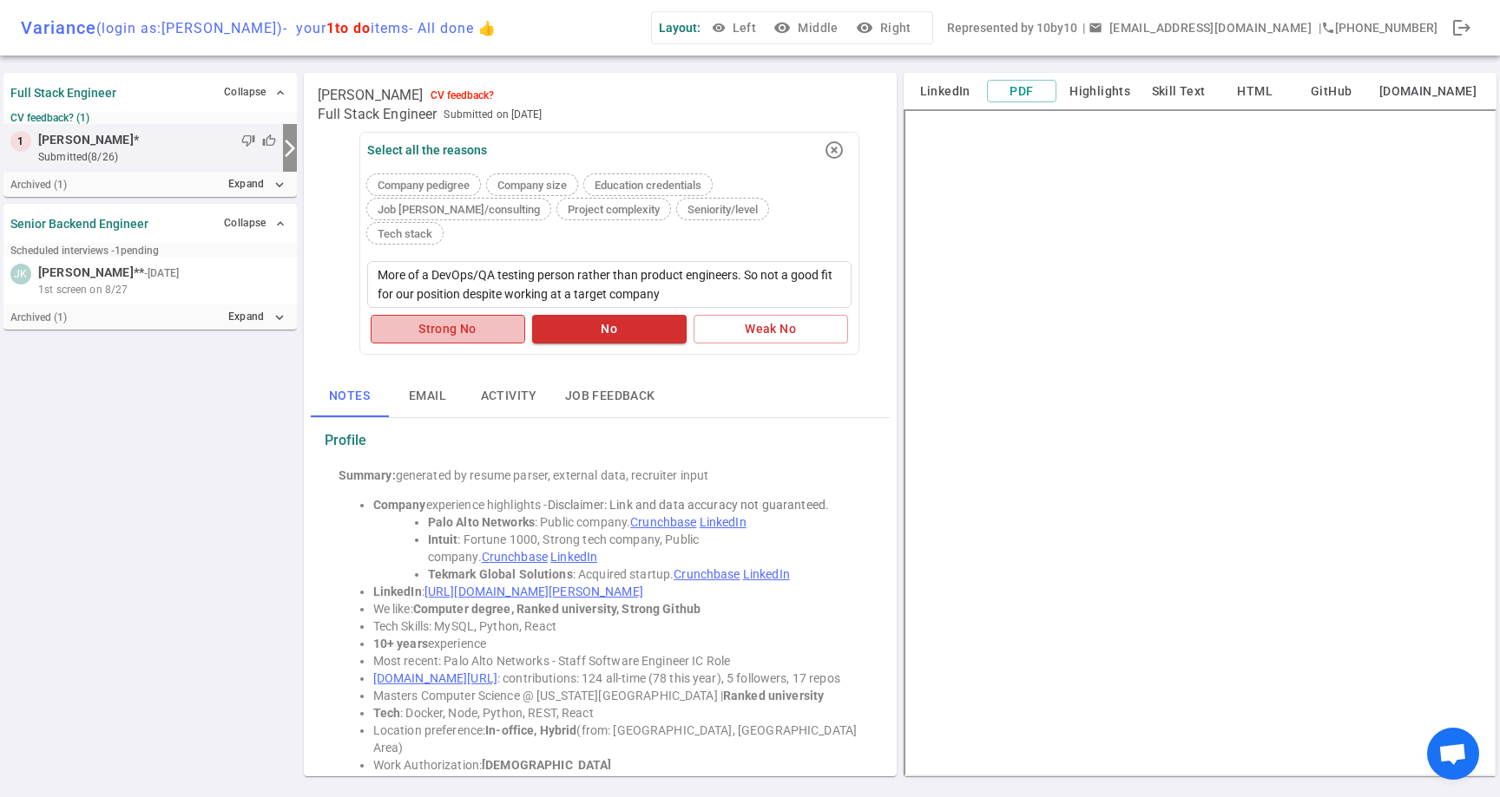
click at [460, 315] on button "Strong No" at bounding box center [448, 329] width 154 height 29
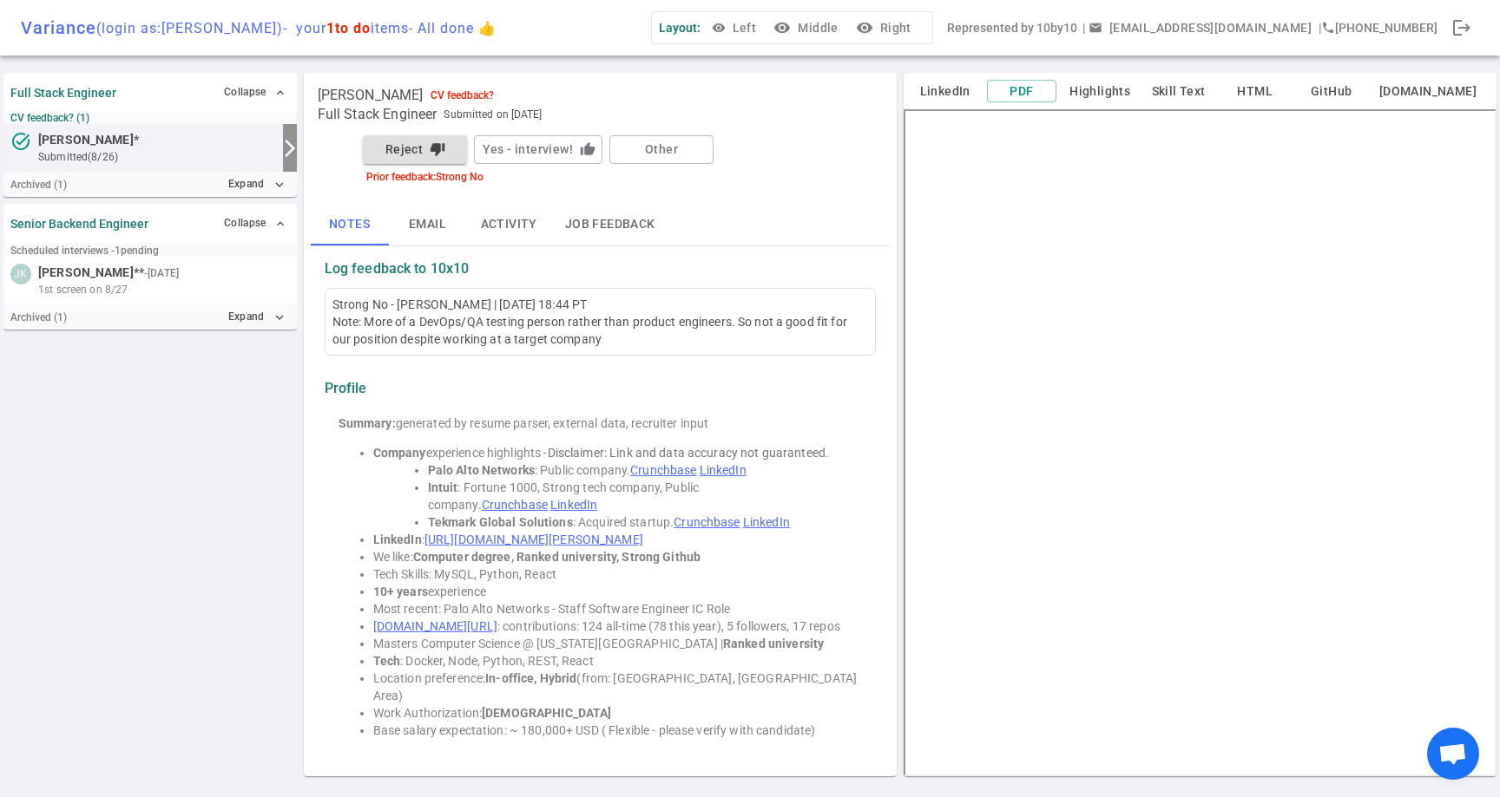
scroll to position [429, 0]
